Goal: Check status: Check status

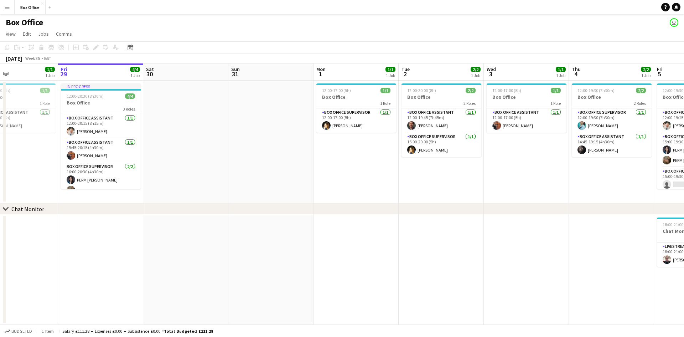
scroll to position [0, 216]
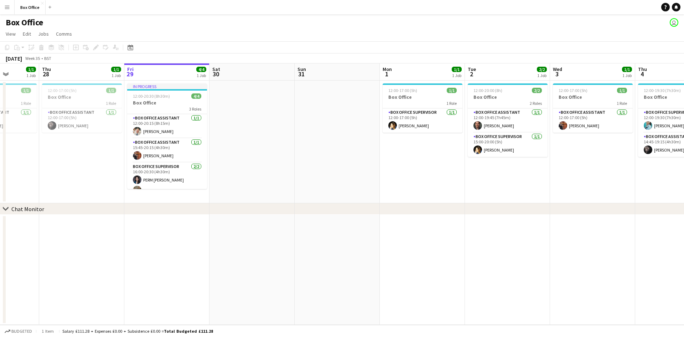
click at [424, 234] on app-calendar-viewport "Mon 25 Tue 26 2/2 1 Job Wed 27 1/1 1 Job Thu 28 1/1 1 Job Fri 29 4/4 1 Job Sat …" at bounding box center [342, 193] width 684 height 261
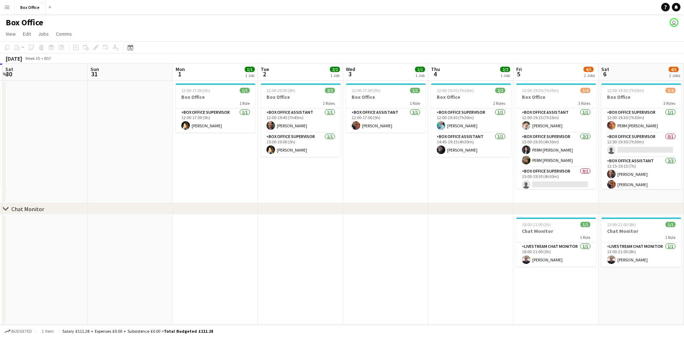
drag, startPoint x: 432, startPoint y: 165, endPoint x: 225, endPoint y: 164, distance: 207.0
click at [225, 164] on app-calendar-viewport "Wed 27 1/1 1 Job Thu 28 1/1 1 Job Fri 29 4/4 1 Job Sat 30 Sun 31 Mon 1 1/1 1 Jo…" at bounding box center [342, 193] width 684 height 261
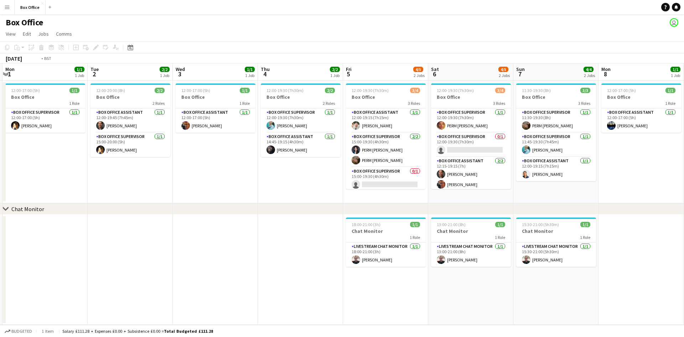
scroll to position [0, 232]
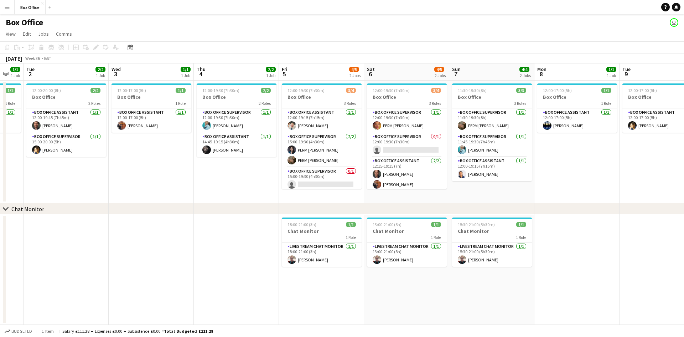
drag, startPoint x: 333, startPoint y: 168, endPoint x: 180, endPoint y: 168, distance: 152.5
click at [180, 168] on app-calendar-viewport "Sat 30 Sun 31 Mon 1 1/1 1 Job Tue 2 2/2 1 Job Wed 3 1/1 1 Job Thu 4 2/2 1 Job F…" at bounding box center [342, 193] width 684 height 261
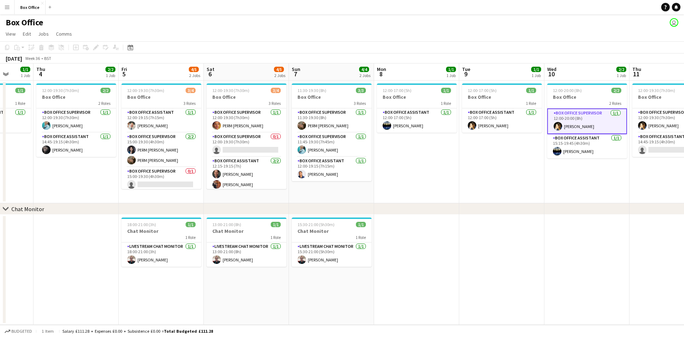
drag, startPoint x: 585, startPoint y: 192, endPoint x: 424, endPoint y: 159, distance: 164.0
click at [424, 159] on app-calendar-viewport "Sun 31 Mon 1 1/1 1 Job Tue 2 2/2 1 Job Wed 3 1/1 1 Job Thu 4 2/2 1 Job Fri 5 4/…" at bounding box center [342, 193] width 684 height 261
